Goal: Information Seeking & Learning: Learn about a topic

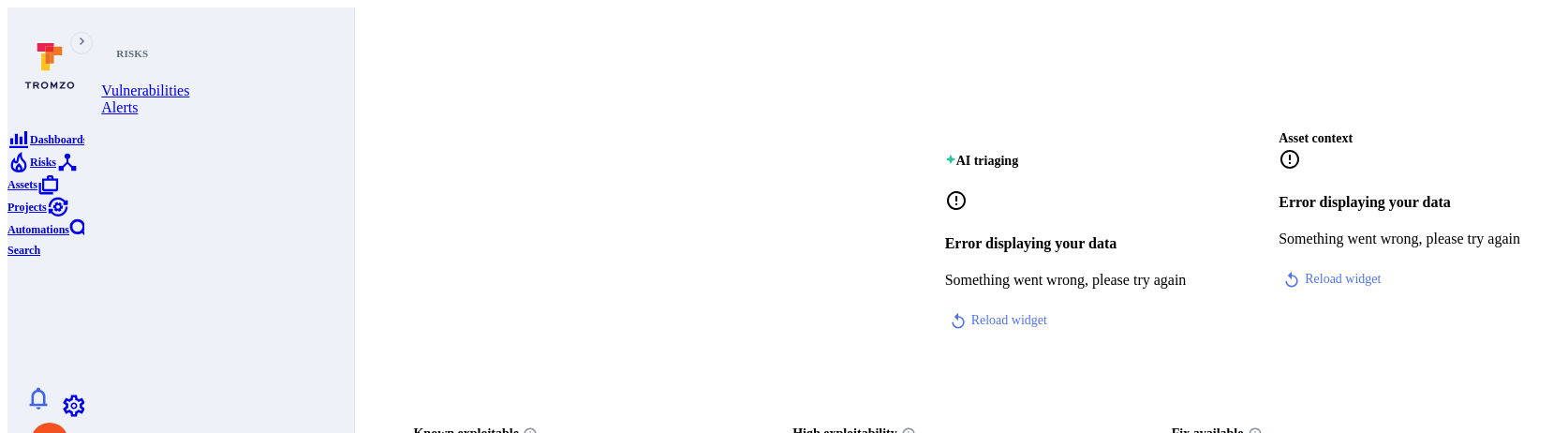
click at [27, 173] on icon "Risks" at bounding box center [19, 163] width 16 height 20
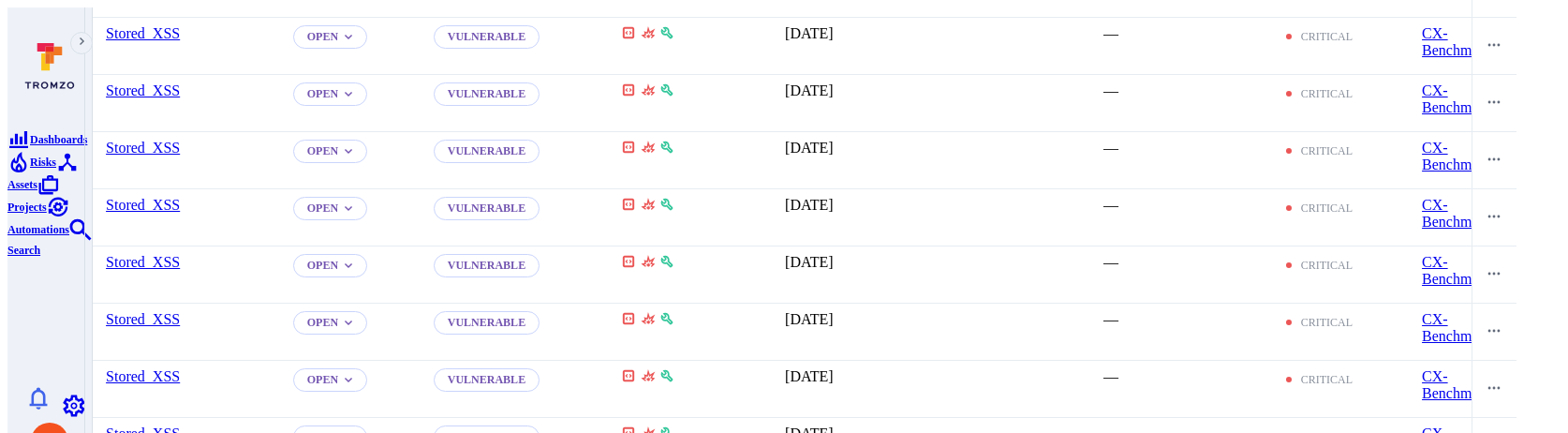
scroll to position [3105, 0]
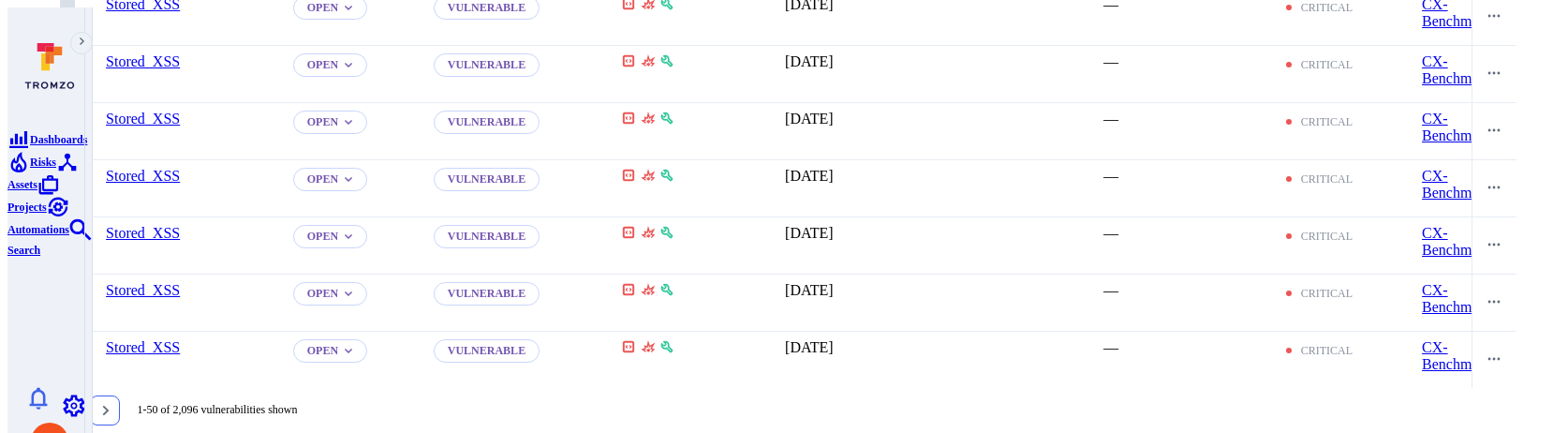
click at [120, 395] on button "Go to the next page" at bounding box center [105, 410] width 30 height 30
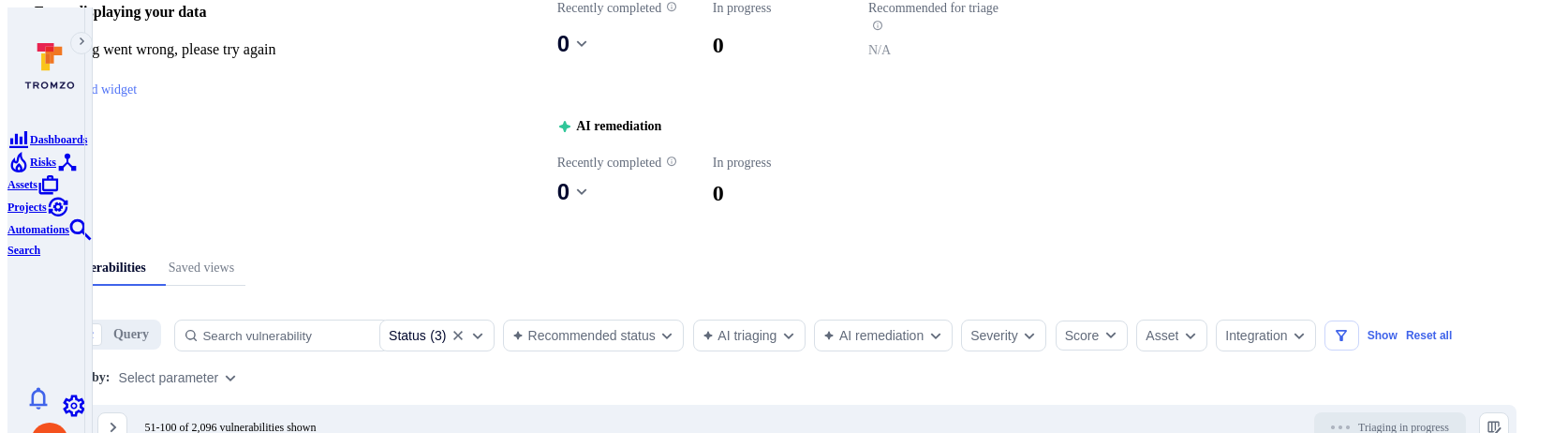
scroll to position [270, 0]
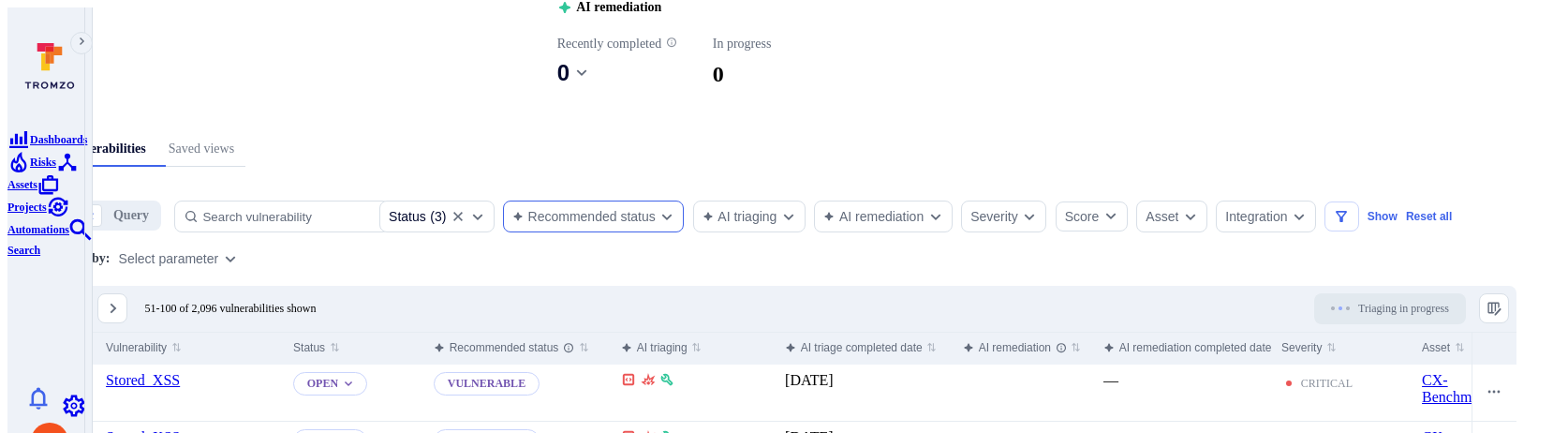
click at [656, 214] on div "Recommended status" at bounding box center [584, 216] width 143 height 15
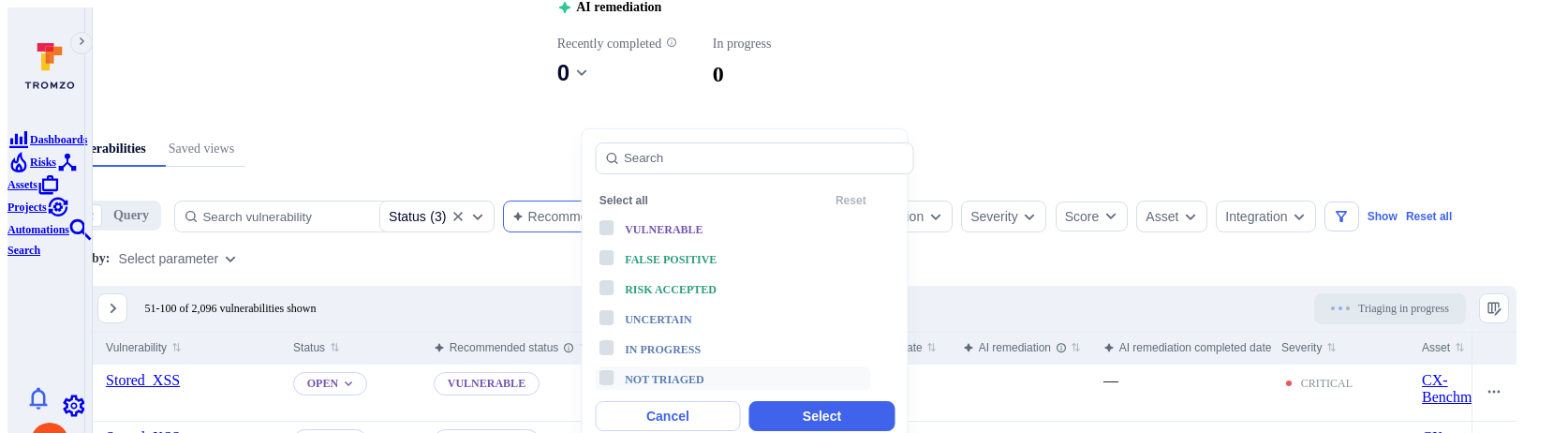
click at [659, 373] on span "Not triaged" at bounding box center [664, 380] width 80 height 13
click at [787, 413] on button "Select" at bounding box center [821, 416] width 145 height 30
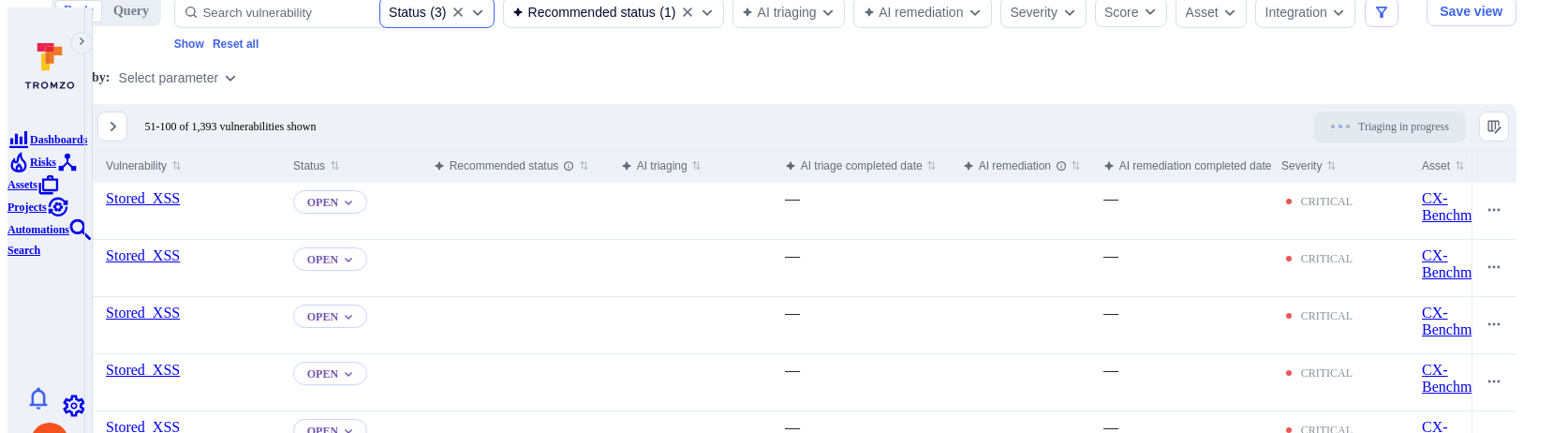
scroll to position [482, 0]
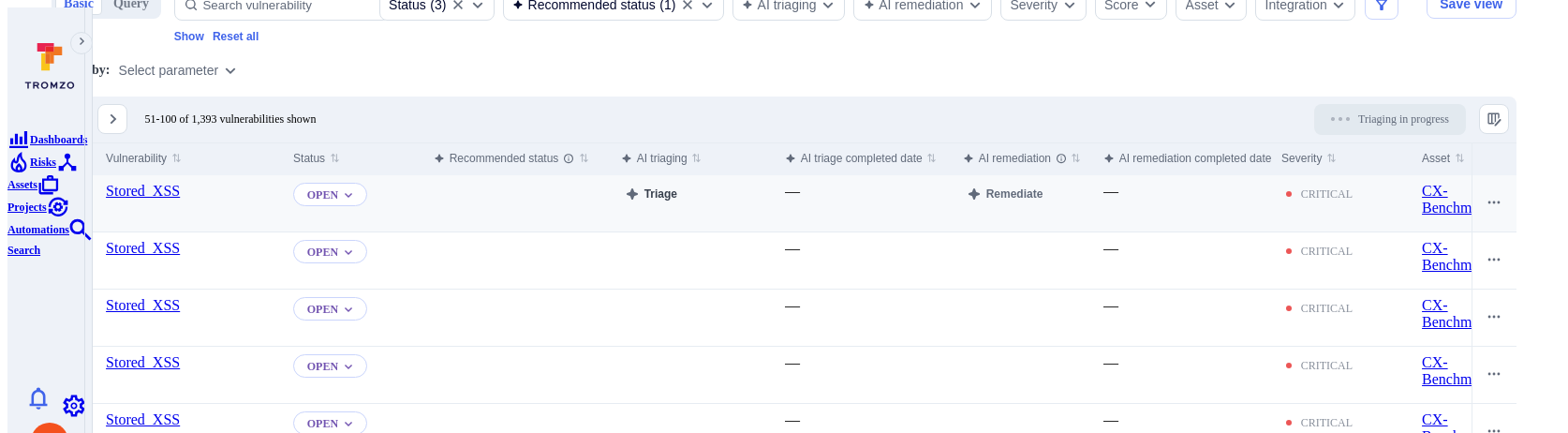
click at [681, 195] on button "Triage" at bounding box center [651, 193] width 60 height 22
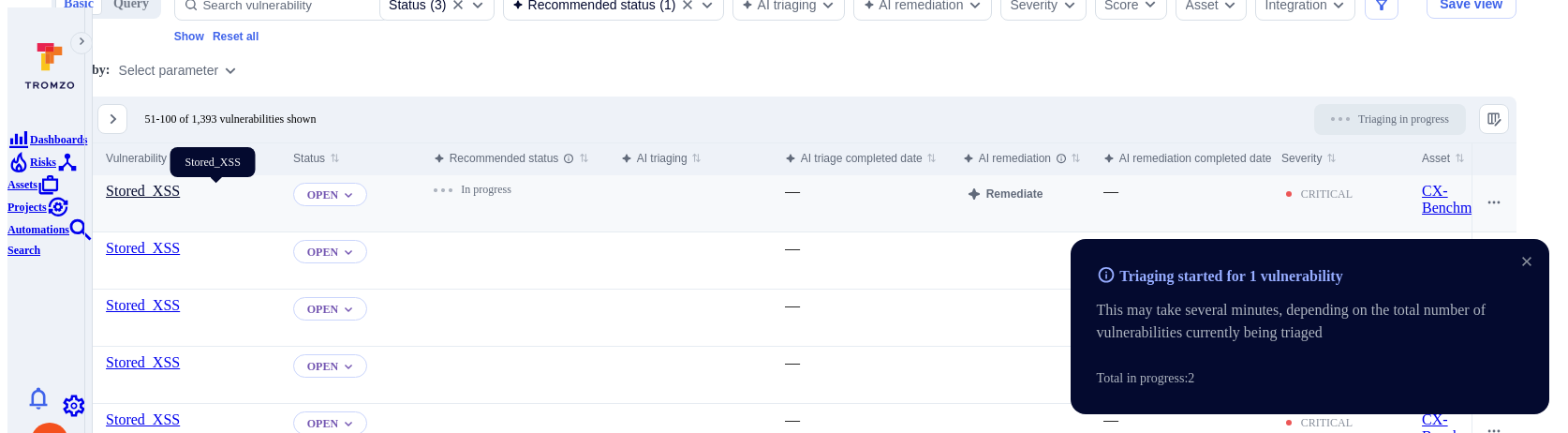
click at [180, 193] on link "Stored_XSS" at bounding box center [142, 191] width 74 height 16
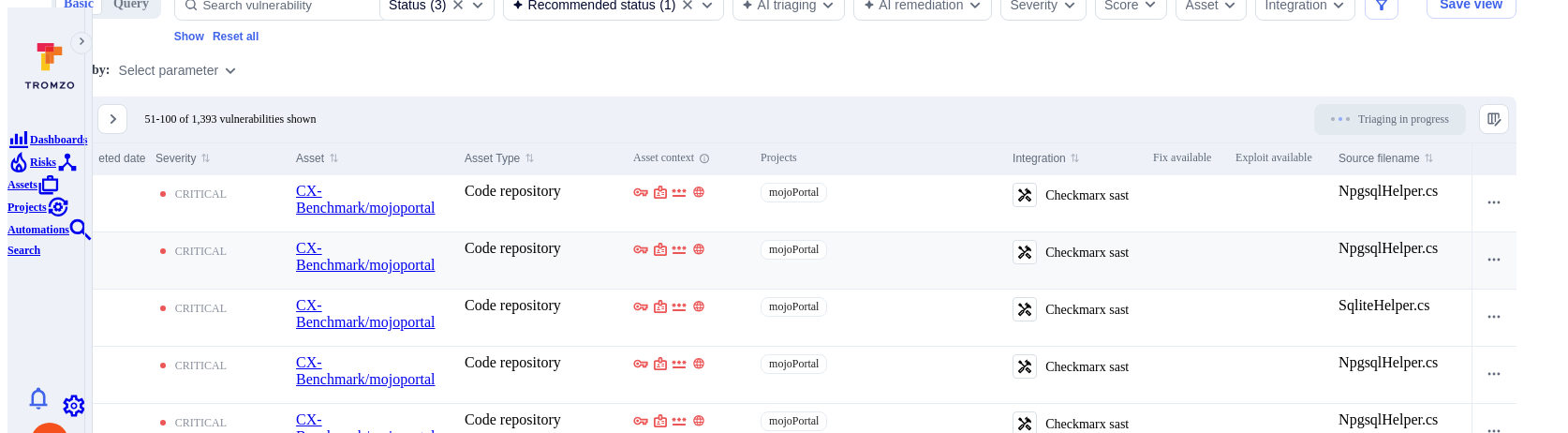
scroll to position [531, 0]
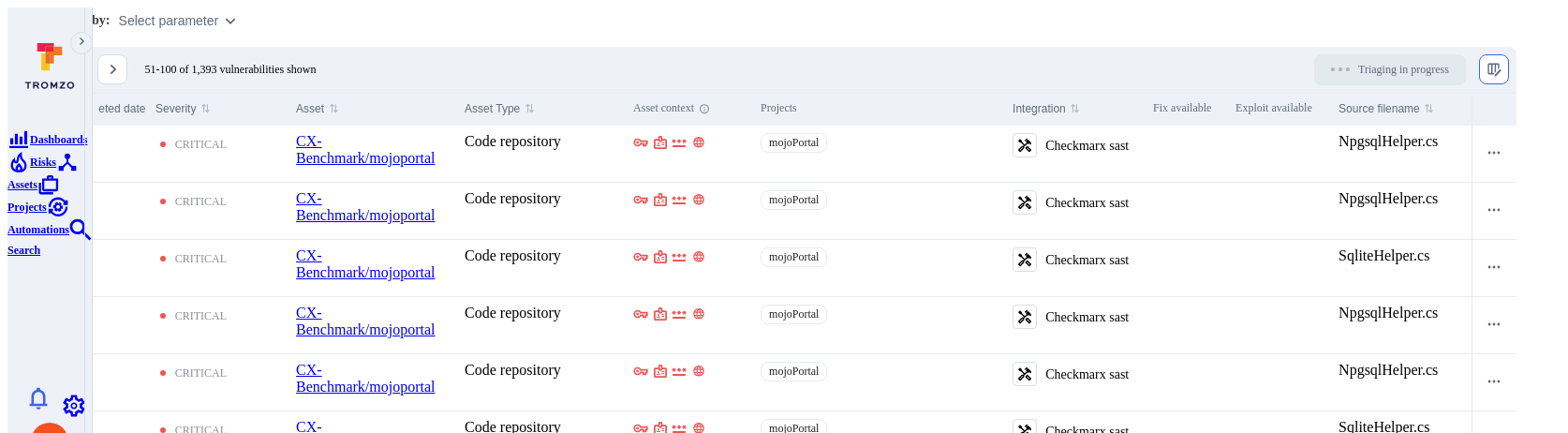
click at [1509, 79] on button "Manage columns" at bounding box center [1493, 69] width 30 height 30
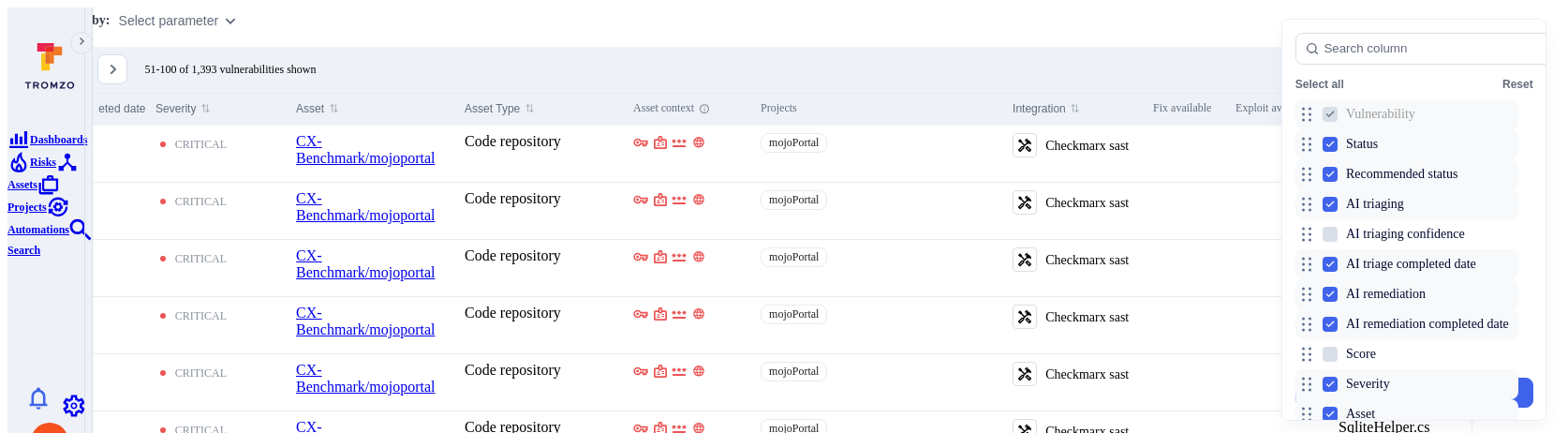
scroll to position [585, 0]
checkbox input "true"
click at [1449, 401] on button "Apply" at bounding box center [1475, 393] width 114 height 30
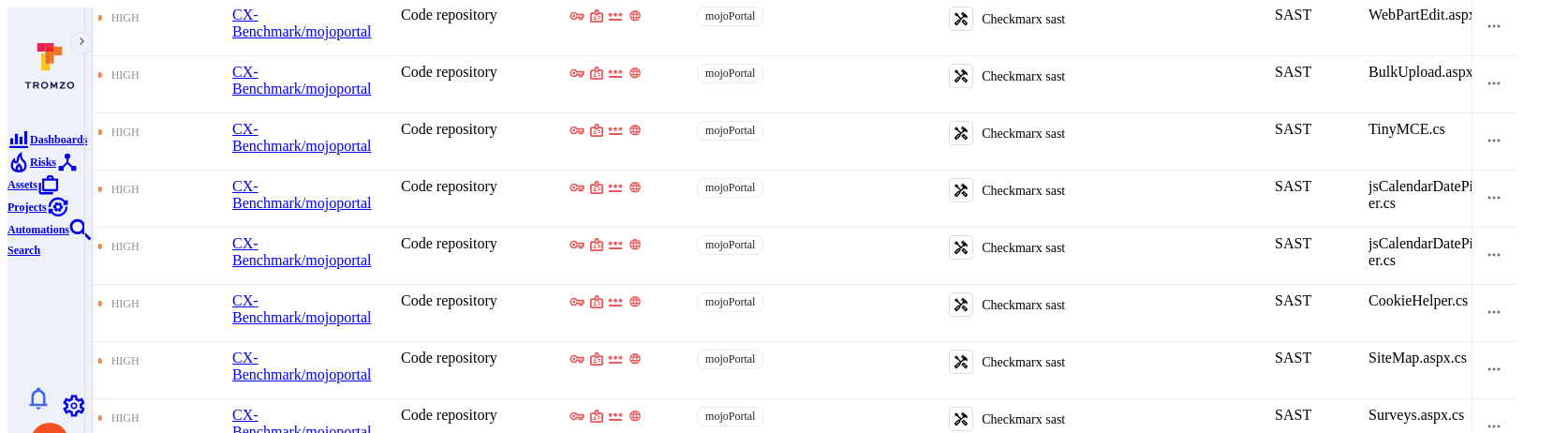
scroll to position [3121, 0]
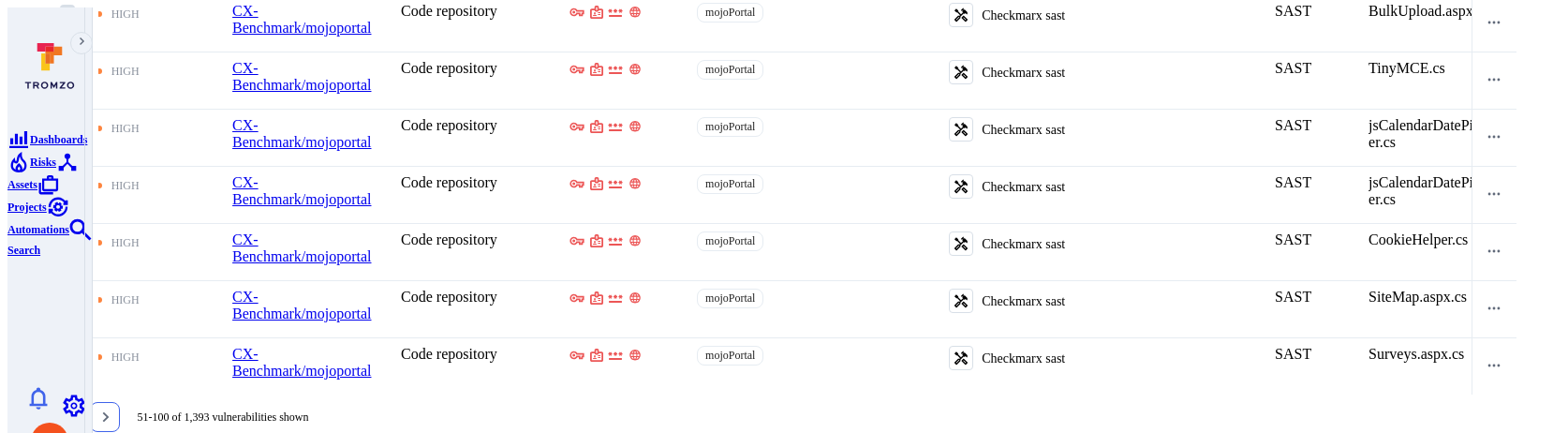
click at [112, 410] on icon "Go to the next page" at bounding box center [105, 418] width 15 height 15
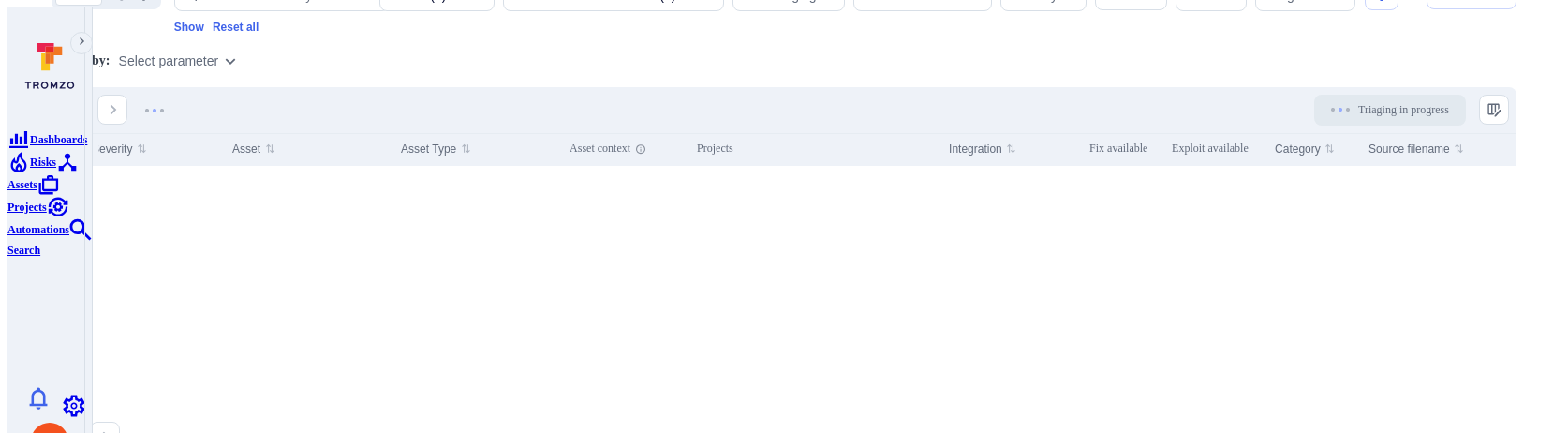
scroll to position [419, 0]
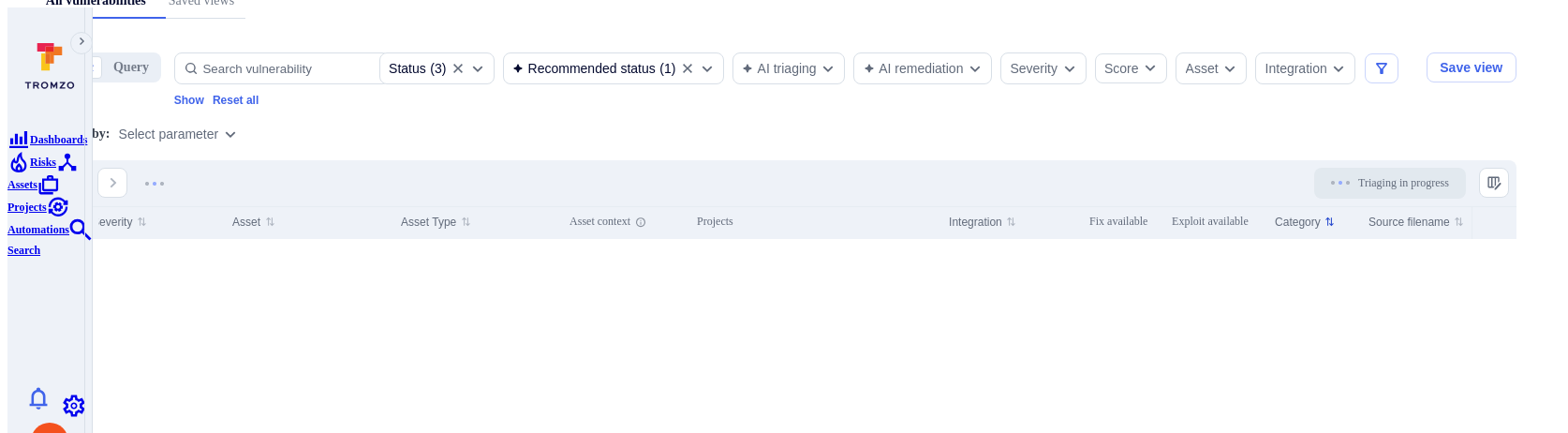
click at [1334, 230] on button "Category" at bounding box center [1305, 222] width 60 height 15
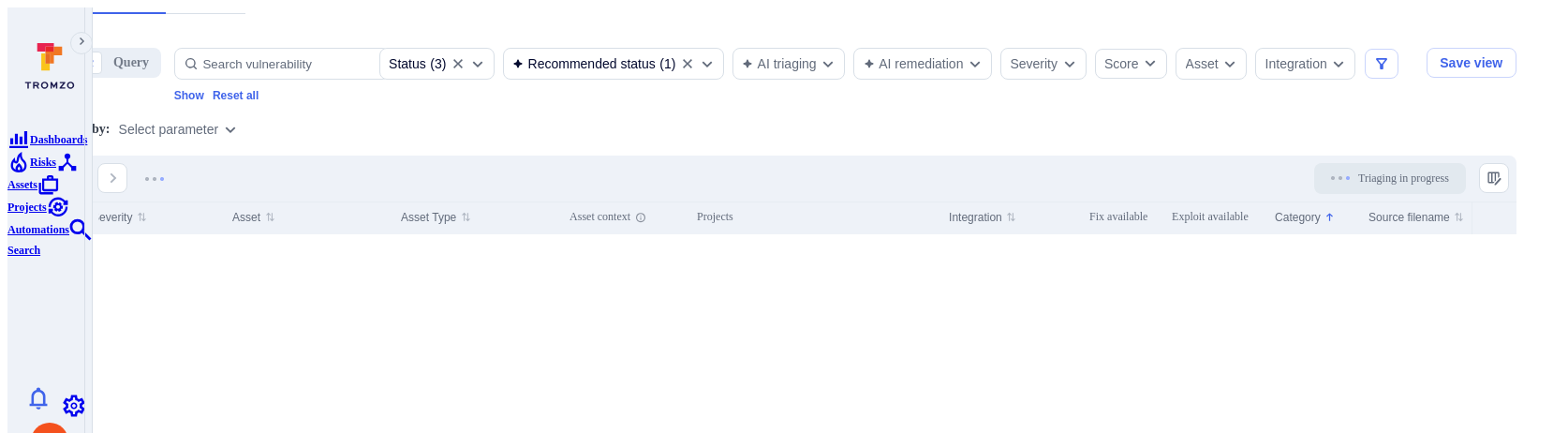
scroll to position [556, 0]
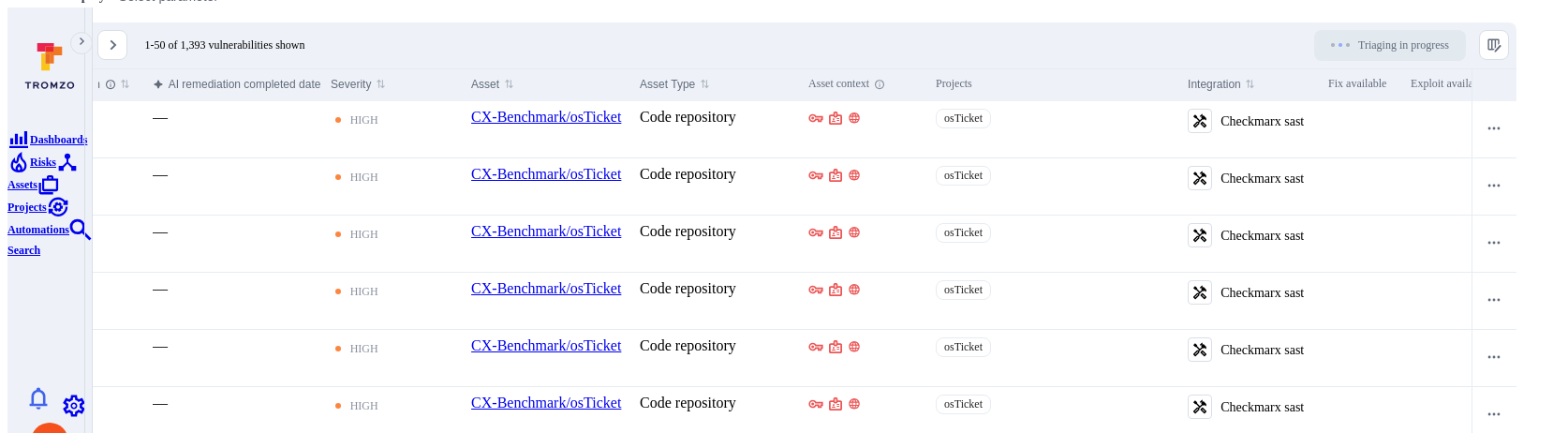
scroll to position [0, 1283]
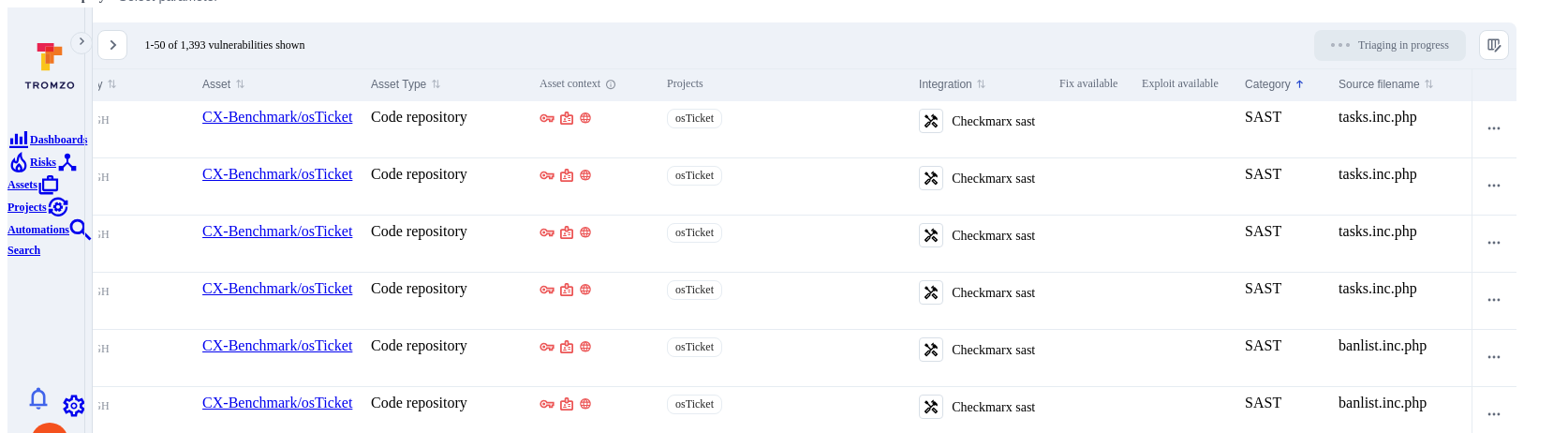
click at [1287, 89] on button "Category" at bounding box center [1275, 85] width 60 height 15
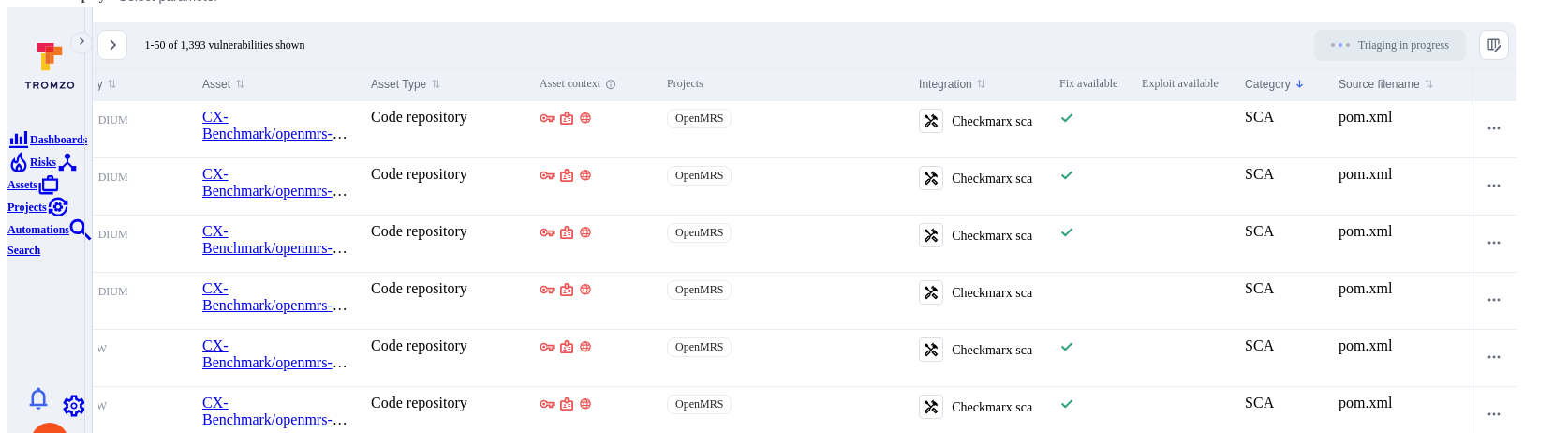
scroll to position [0, 1282]
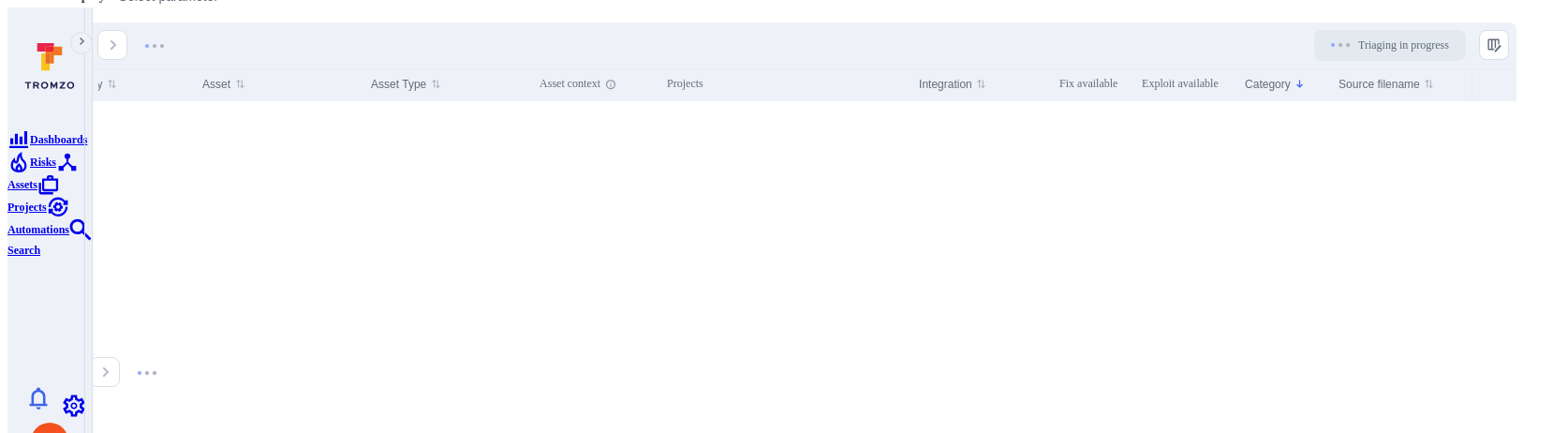
click at [363, 18] on section "basic query Status ( 3 ) Recommended status ( 1 ) AI triaging AI remediation Se…" at bounding box center [784, 151] width 1499 height 507
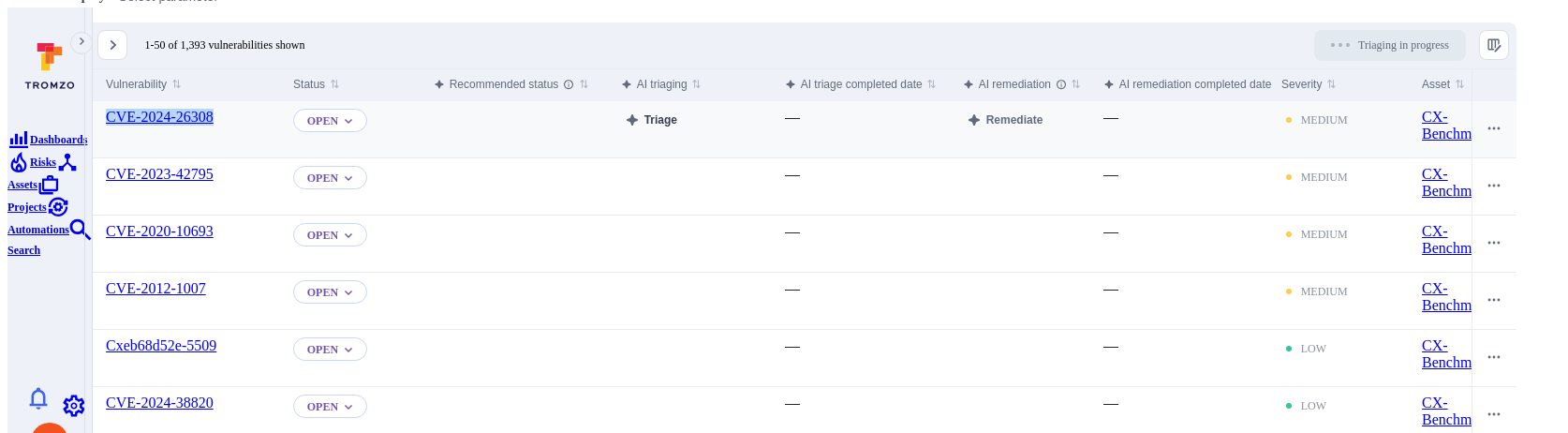
click at [681, 119] on button "Triage" at bounding box center [651, 119] width 60 height 22
